Goal: Transaction & Acquisition: Purchase product/service

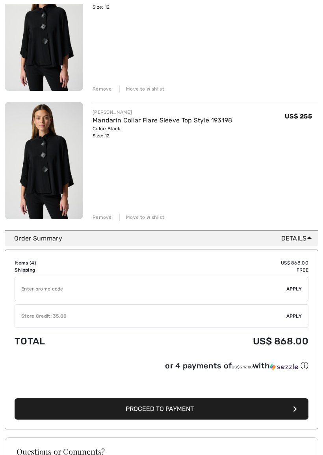
scroll to position [401, 0]
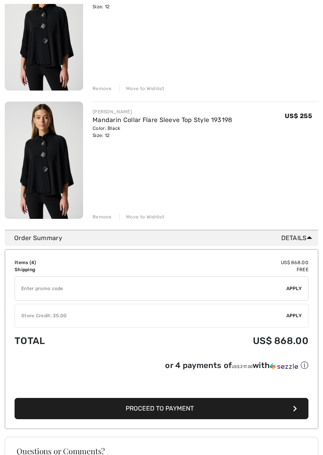
click at [322, 352] on div "You are only US$ 0.00 away from FREE SHIPPING! Continue Shopping > Congratulati…" at bounding box center [161, 131] width 323 height 957
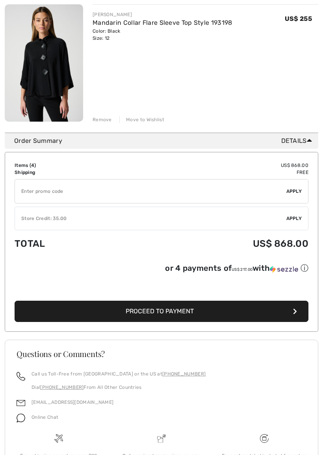
scroll to position [498, 0]
click at [167, 310] on span "Proceed to Payment" at bounding box center [160, 311] width 68 height 7
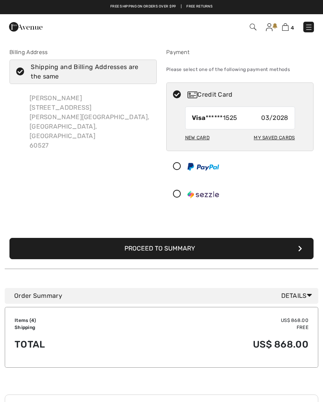
click at [297, 244] on button "Proceed to Summary" at bounding box center [161, 248] width 304 height 21
click at [163, 245] on button "Proceed to Summary" at bounding box center [161, 248] width 304 height 21
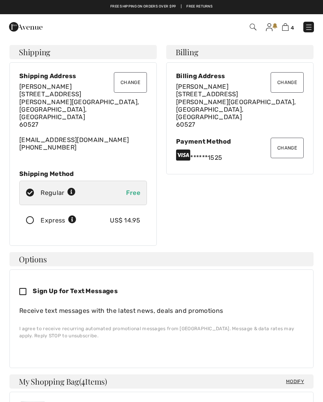
click at [23, 279] on div "Sign Up for Text Messages" at bounding box center [158, 291] width 278 height 24
checkbox input "true"
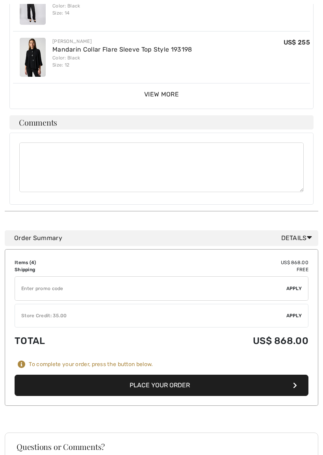
scroll to position [468, 0]
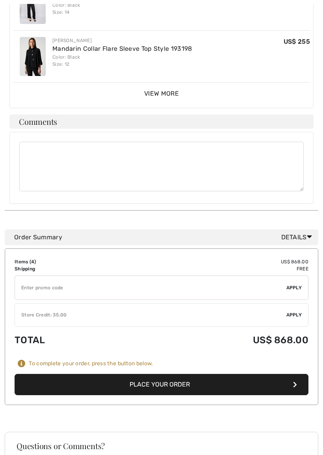
click at [37, 142] on textarea at bounding box center [161, 167] width 284 height 50
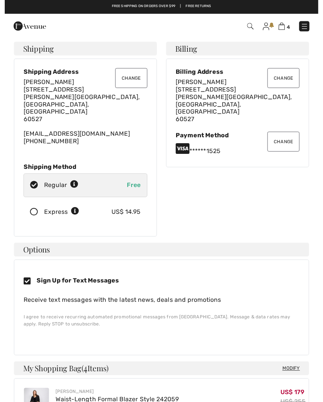
scroll to position [0, 0]
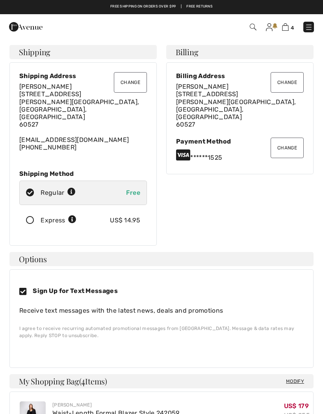
type textarea "Password Rita12345$"
click at [124, 216] on div "US$ 14.95" at bounding box center [125, 220] width 30 height 9
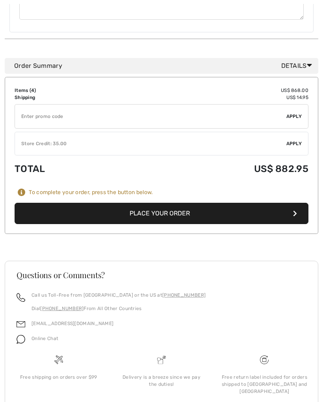
scroll to position [649, 0]
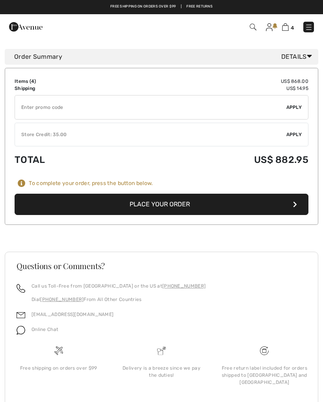
click at [158, 193] on button "Place Your Order" at bounding box center [162, 203] width 294 height 21
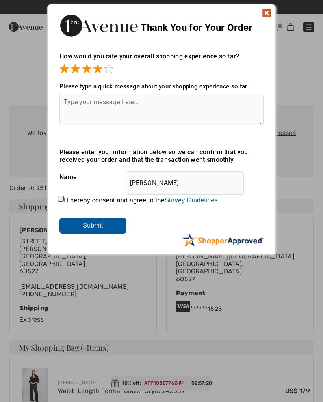
click at [113, 67] on span at bounding box center [108, 68] width 9 height 9
click at [101, 218] on input "Submit" at bounding box center [92, 226] width 67 height 16
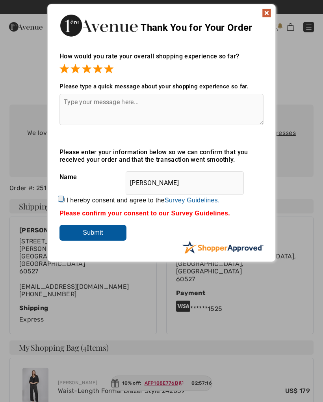
click at [98, 238] on input "Submit" at bounding box center [92, 233] width 67 height 16
click at [82, 102] on textarea at bounding box center [161, 109] width 204 height 31
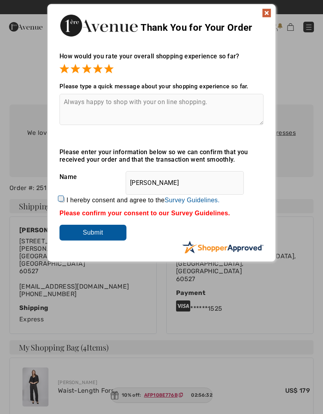
type textarea "Always happy to shop with your on line shopping."
click at [93, 234] on input "Submit" at bounding box center [92, 233] width 67 height 16
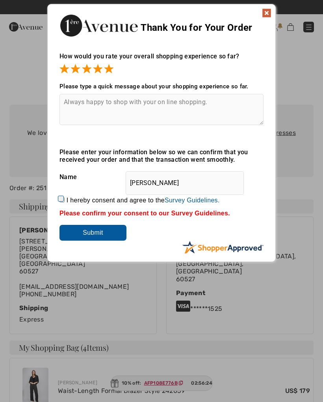
click at [96, 233] on input "Submit" at bounding box center [92, 233] width 67 height 16
click at [234, 105] on textarea "Always happy to shop with your on line shopping." at bounding box center [161, 109] width 204 height 31
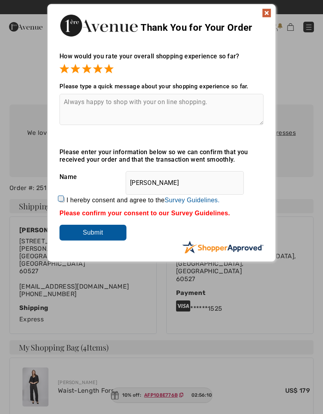
click at [100, 231] on input "Submit" at bounding box center [92, 233] width 67 height 16
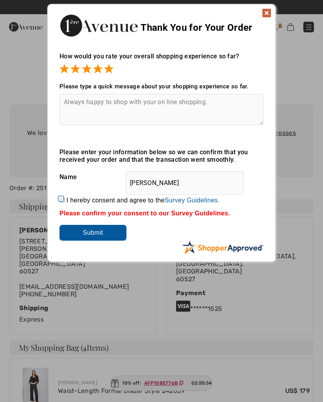
click at [61, 200] on input "I hereby consent and agree to the By submitting a review, you grant permission …" at bounding box center [61, 199] width 5 height 5
checkbox input "true"
click at [93, 233] on input "Submit" at bounding box center [92, 233] width 67 height 16
